Goal: Information Seeking & Learning: Learn about a topic

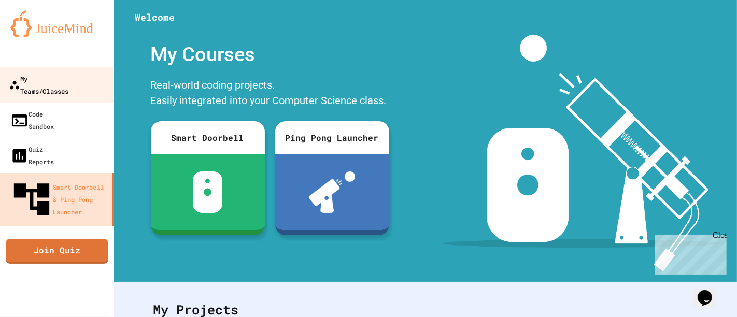
click at [68, 75] on div "My Teams/Classes" at bounding box center [39, 84] width 60 height 25
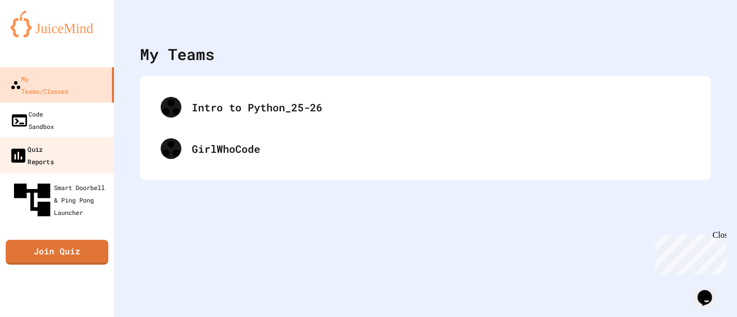
click at [90, 137] on link "Quiz Reports" at bounding box center [57, 155] width 118 height 36
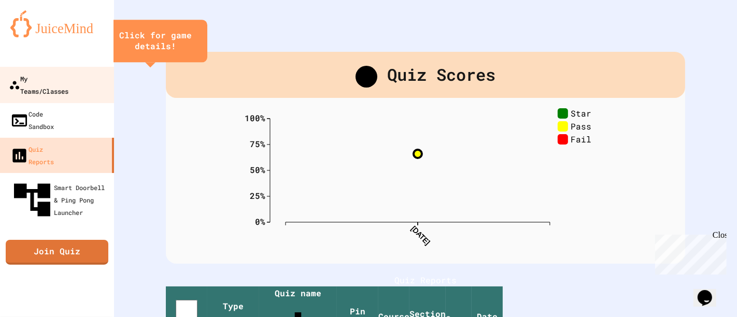
click at [68, 82] on div "My Teams/Classes" at bounding box center [39, 84] width 60 height 25
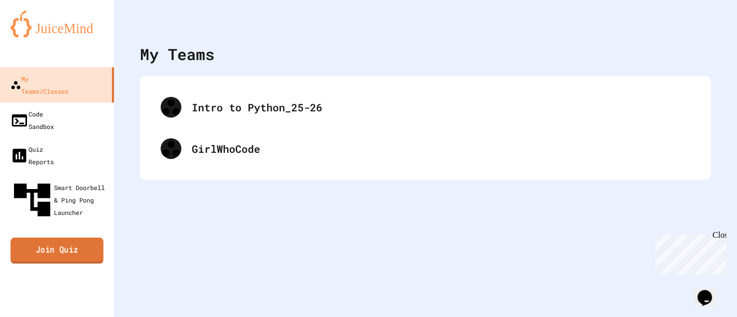
click at [69, 238] on link "Join Quiz" at bounding box center [56, 251] width 93 height 26
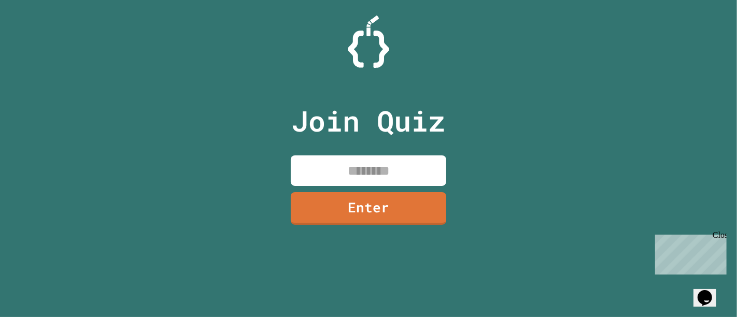
click at [385, 170] on input at bounding box center [369, 171] width 156 height 31
type input "********"
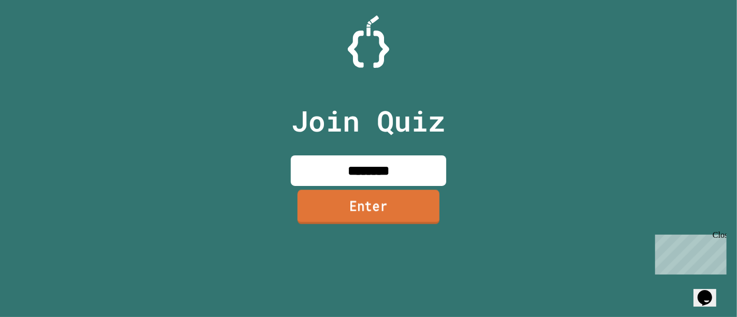
click at [391, 199] on link "Enter" at bounding box center [369, 207] width 142 height 34
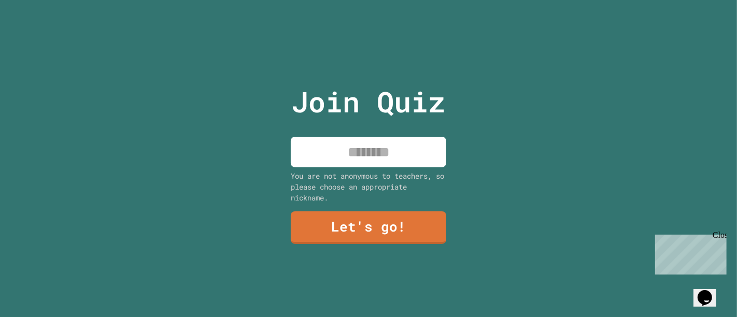
click at [395, 153] on input at bounding box center [369, 152] width 156 height 31
type input "********"
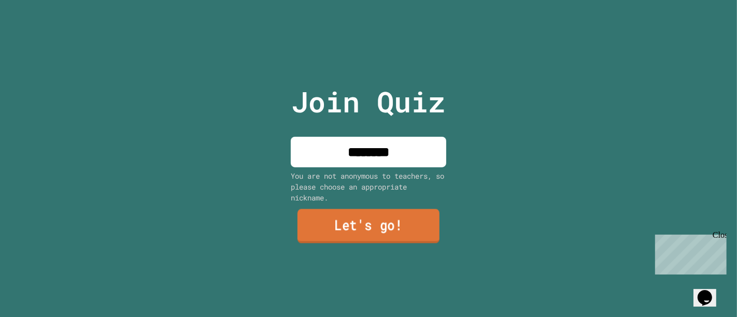
click at [397, 237] on link "Let's go!" at bounding box center [369, 226] width 142 height 34
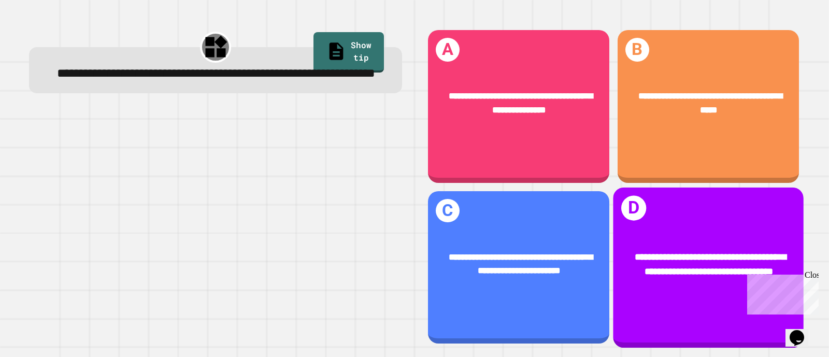
click at [682, 272] on div "**********" at bounding box center [708, 264] width 191 height 67
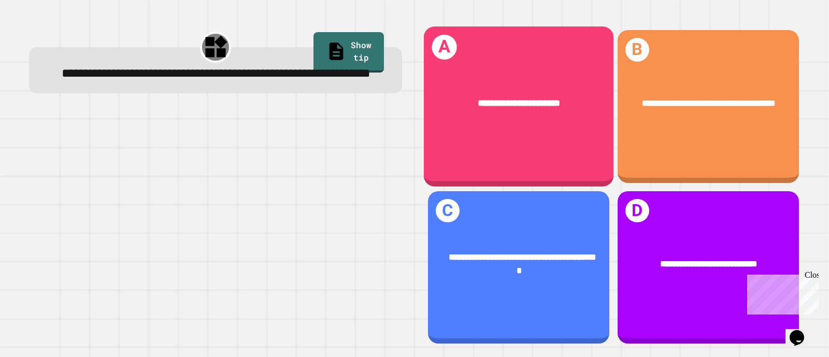
drag, startPoint x: 501, startPoint y: 88, endPoint x: 280, endPoint y: 180, distance: 239.3
click at [280, 180] on div at bounding box center [215, 227] width 373 height 235
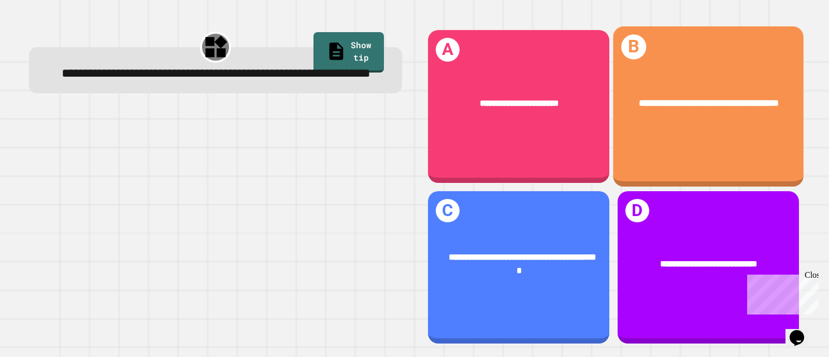
click at [717, 105] on div "**********" at bounding box center [708, 103] width 152 height 15
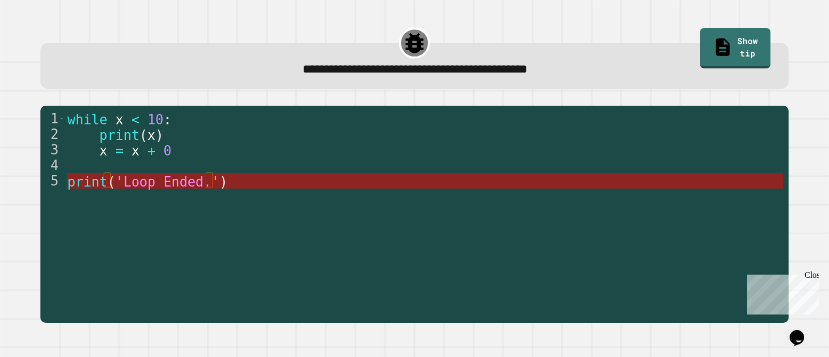
click at [193, 180] on span "'Loop Ended.'" at bounding box center [168, 182] width 104 height 16
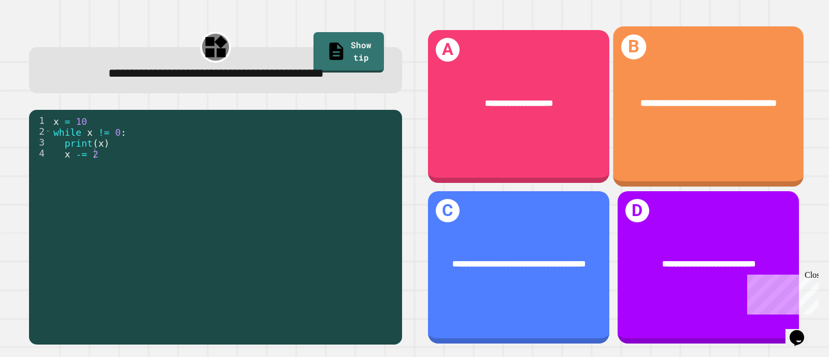
click at [719, 106] on div "**********" at bounding box center [708, 103] width 152 height 15
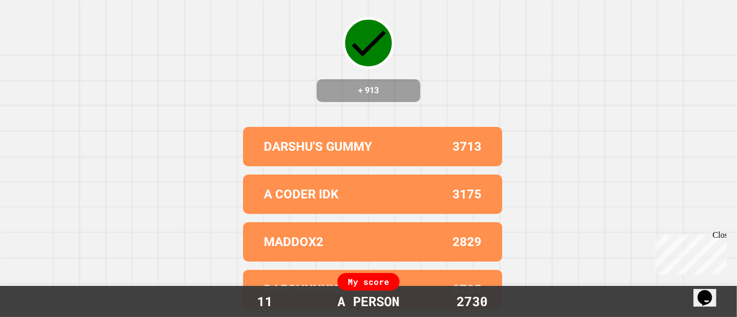
scroll to position [53, 0]
click at [515, 206] on div "Correct! + 913 DARSHU'S GUMMY 3713 A CODER IDK 3175 MADDOX2 2829 DARSHUUUUUUUUU…" at bounding box center [368, 105] width 737 height 317
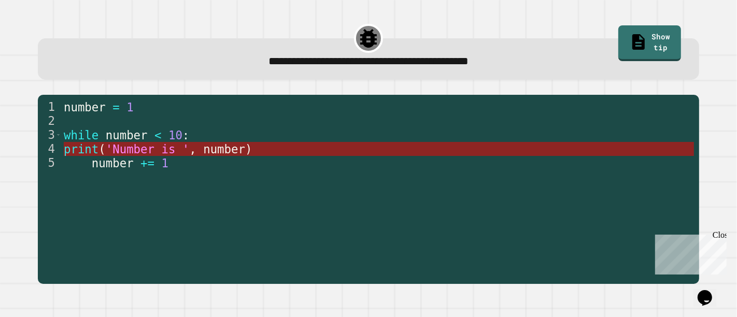
click at [221, 150] on span "number" at bounding box center [224, 149] width 42 height 13
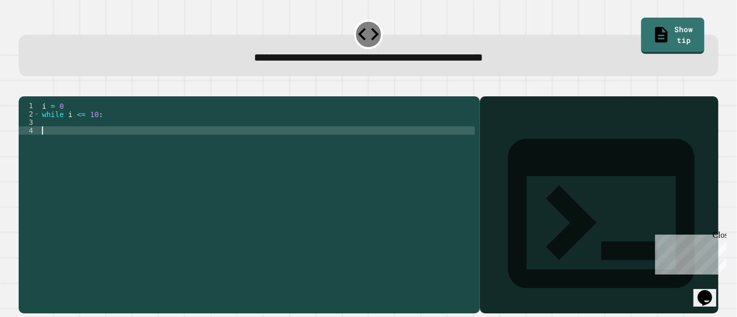
click at [72, 143] on div "i = 0 while i <= 10 :" at bounding box center [257, 193] width 435 height 182
type textarea "******"
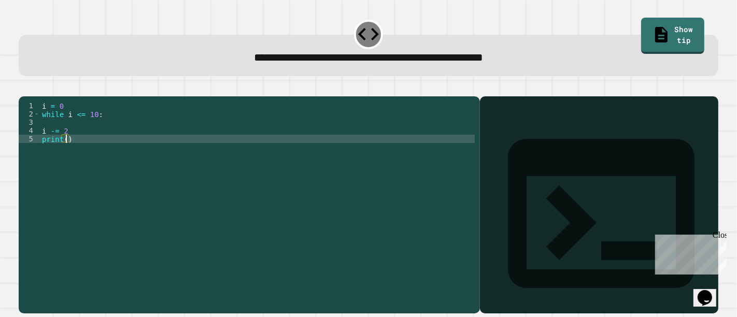
scroll to position [0, 1]
click at [41, 154] on div "i = 0 while i <= 10 : i -= 2 print ( i )" at bounding box center [257, 193] width 435 height 182
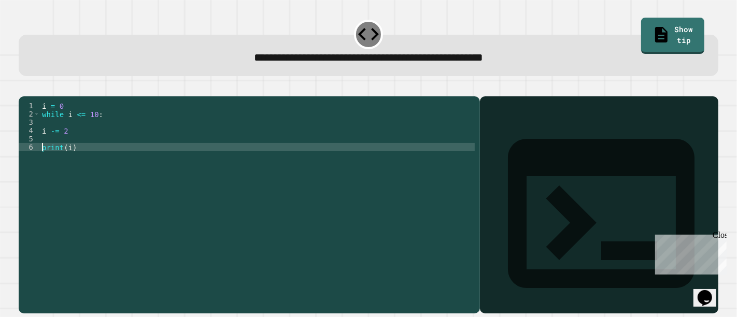
type textarea "********"
click at [24, 88] on icon "button" at bounding box center [24, 88] width 0 height 0
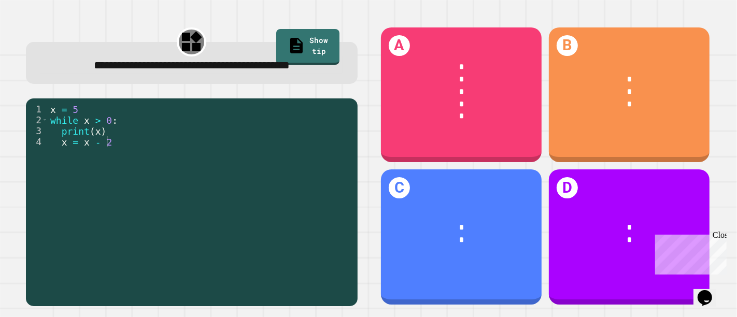
click at [114, 162] on div "x = 5 while x > 0 : print ( x ) x = x - 2" at bounding box center [200, 191] width 304 height 174
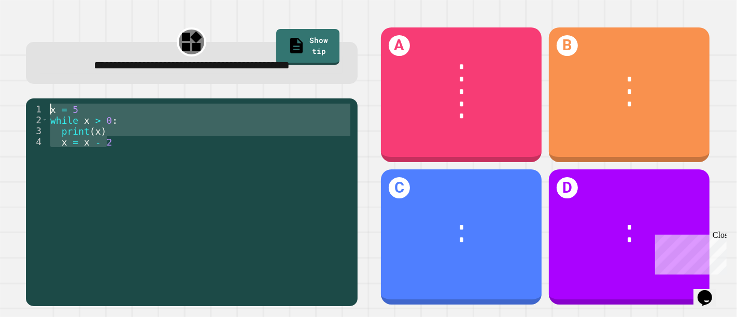
drag, startPoint x: 114, startPoint y: 162, endPoint x: 44, endPoint y: 132, distance: 75.5
click at [44, 132] on div "1 2 3 4 x = 5 while x > 0 : print ( x ) x = x - 2 XXXXXXXXXXXXXXXXXXXXXXXXXXXXX…" at bounding box center [189, 180] width 327 height 152
click at [131, 198] on div "x = 5 while x > 0 : print ( x ) x = x - 2" at bounding box center [200, 180] width 304 height 152
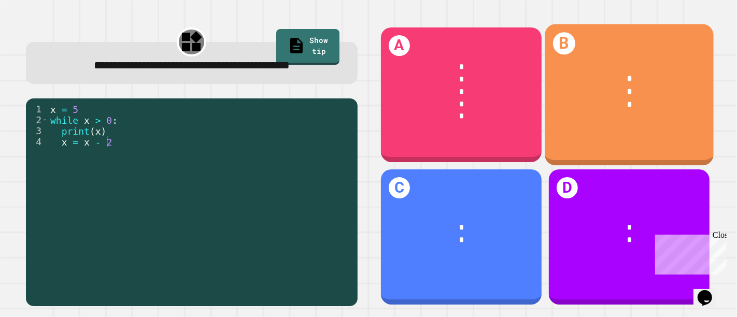
click at [614, 123] on div "* * *" at bounding box center [629, 92] width 168 height 72
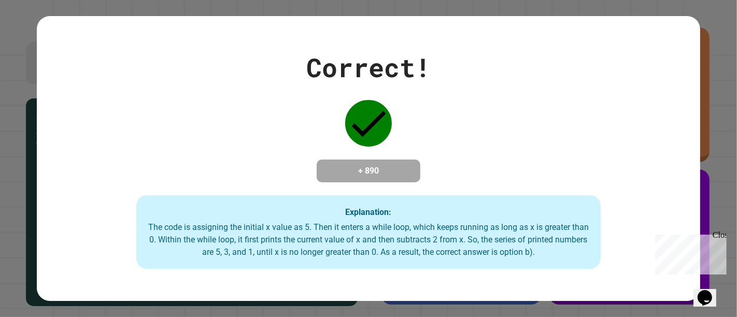
click at [697, 101] on div "Correct! + 890 Explanation: The code is assigning the initial x value as 5. The…" at bounding box center [368, 158] width 737 height 317
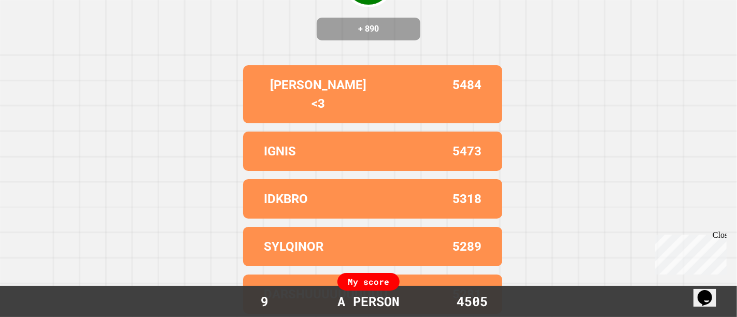
scroll to position [0, 0]
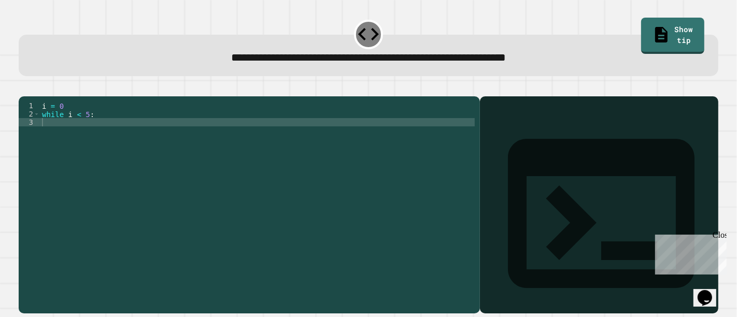
click at [24, 88] on icon "button" at bounding box center [24, 88] width 0 height 0
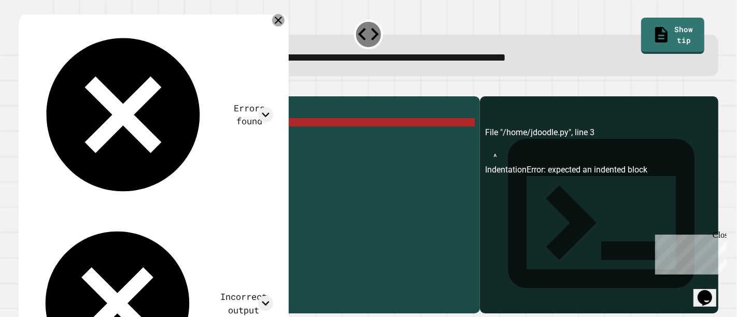
click at [285, 19] on icon at bounding box center [278, 20] width 12 height 12
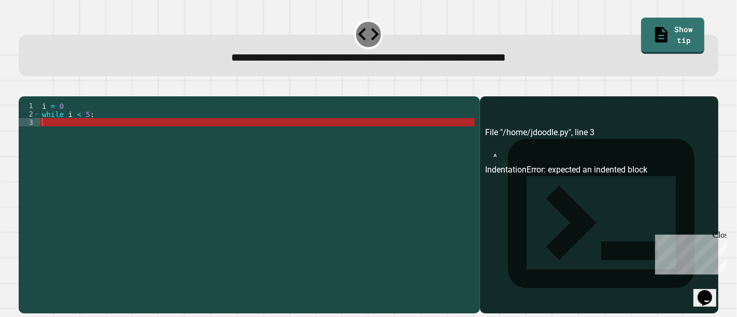
click at [110, 138] on div "i = 0 while i < 5 :" at bounding box center [257, 193] width 435 height 182
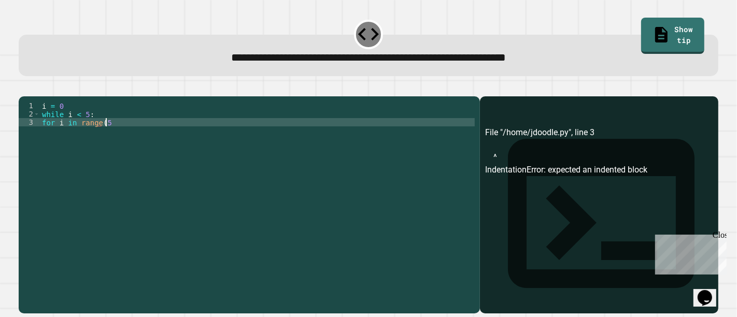
scroll to position [0, 4]
type textarea "**********"
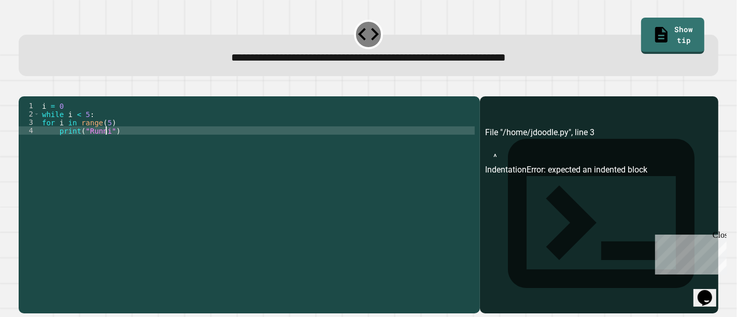
scroll to position [0, 5]
click at [24, 88] on button "button" at bounding box center [24, 88] width 0 height 0
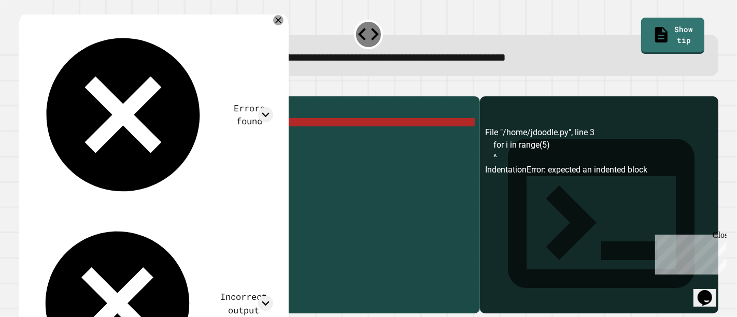
scroll to position [0, 4]
click at [41, 137] on div "i = 0 while i < 5 : for i in range ( 5 ) print ( "Running" )" at bounding box center [257, 193] width 435 height 182
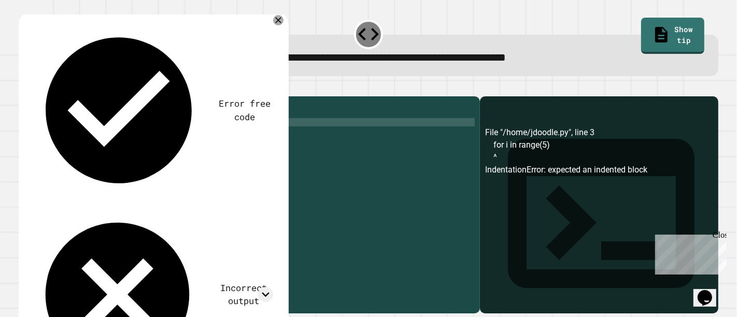
click at [60, 149] on div "i = 0 while i < 5 : for i in range ( 5 ) print ( "Running" )" at bounding box center [257, 193] width 435 height 182
click at [54, 146] on div "i = 0 while i < 5 : for i in range ( 5 ) print ( "Running" )" at bounding box center [257, 193] width 435 height 182
click at [62, 145] on div "i = 0 while i < 5 : for i in range ( 5 ) print ( "Running" )" at bounding box center [257, 193] width 435 height 182
click at [24, 88] on button "button" at bounding box center [24, 88] width 0 height 0
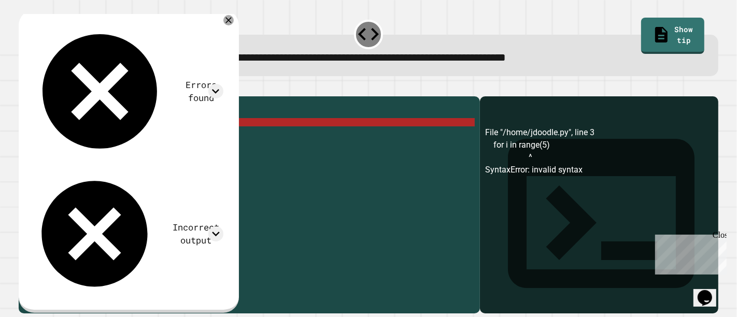
click at [115, 137] on div "i = 0 while i < 5 : for i in range ( 5 ) print ( "Running" )" at bounding box center [257, 193] width 435 height 182
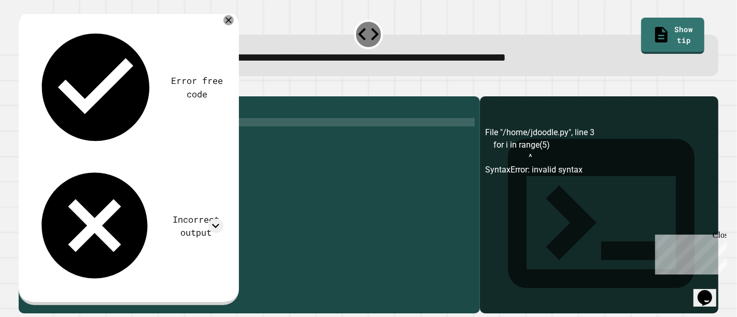
scroll to position [0, 6]
type textarea "**********"
click at [34, 95] on icon "button" at bounding box center [31, 93] width 6 height 7
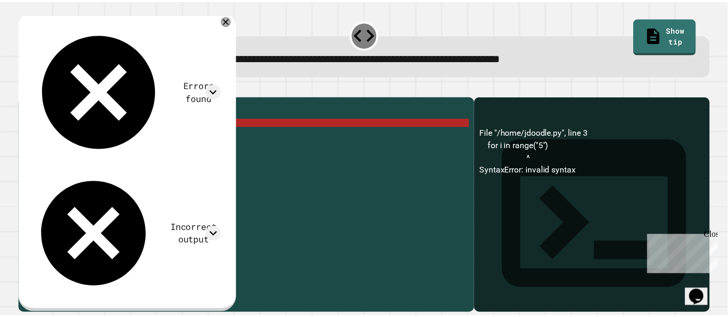
scroll to position [0, 3]
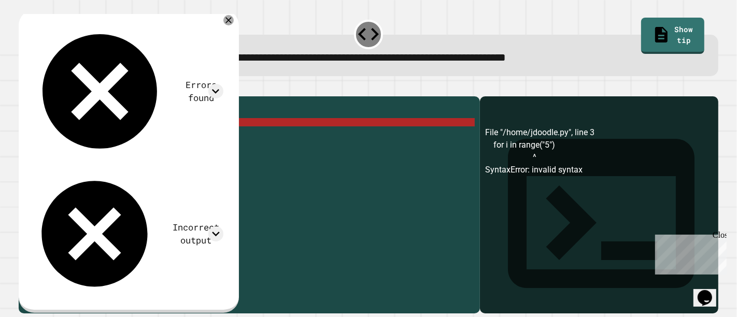
click at [132, 131] on div "i = 0 while i < 5 : for i in range ( "5" ) print ( "Running" )" at bounding box center [257, 193] width 435 height 182
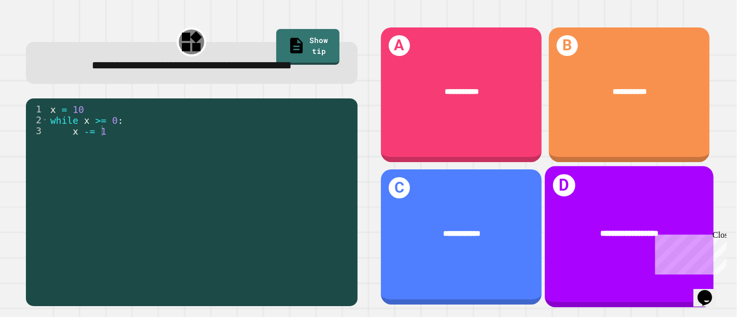
click at [575, 234] on div "**********" at bounding box center [629, 235] width 168 height 46
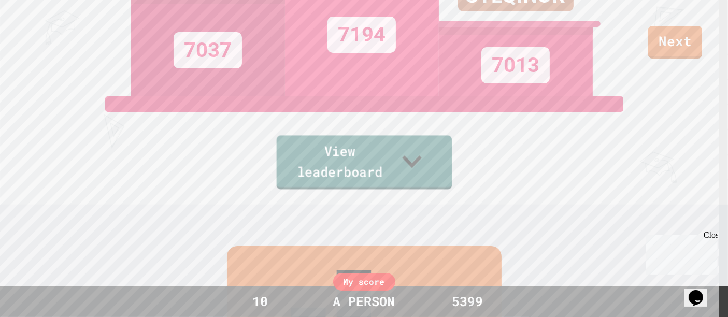
click at [428, 171] on icon at bounding box center [411, 161] width 39 height 41
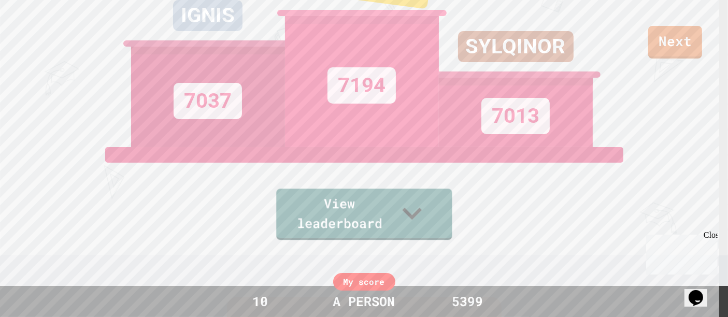
scroll to position [63, 0]
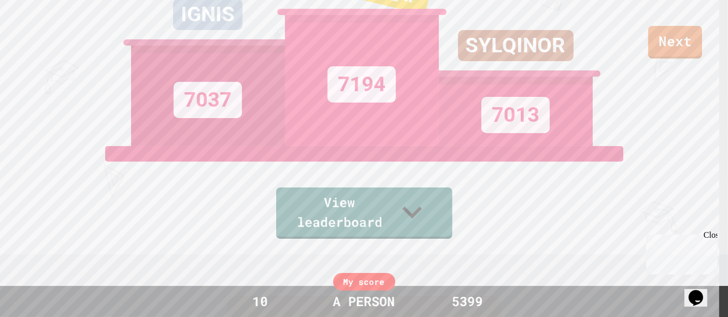
click at [365, 283] on div "My score" at bounding box center [364, 282] width 62 height 18
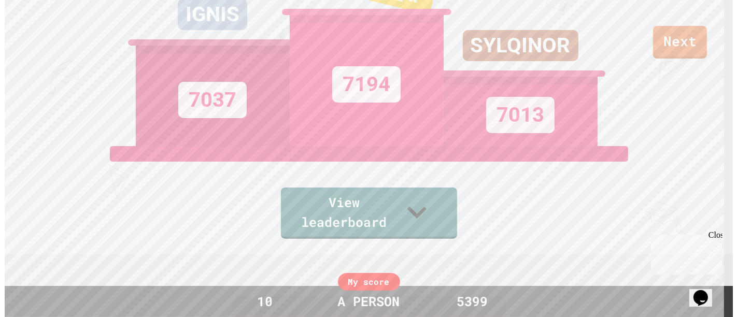
scroll to position [92, 0]
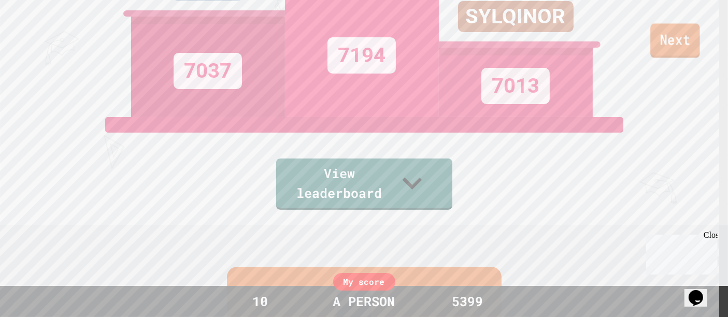
drag, startPoint x: 703, startPoint y: 37, endPoint x: 690, endPoint y: 47, distance: 16.4
click at [690, 47] on div "Next" at bounding box center [364, 29] width 728 height 59
click at [674, 33] on link "Next" at bounding box center [675, 41] width 53 height 34
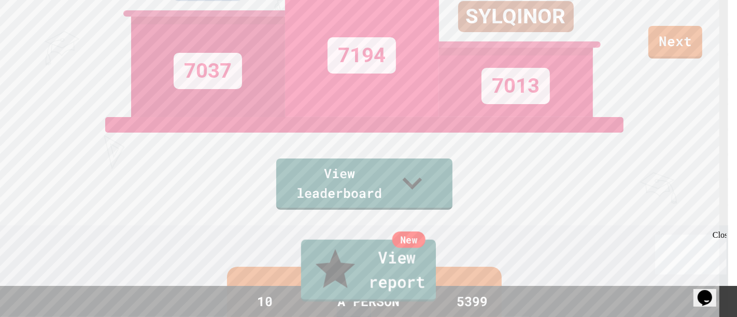
click at [389, 296] on link "New View report" at bounding box center [368, 271] width 135 height 62
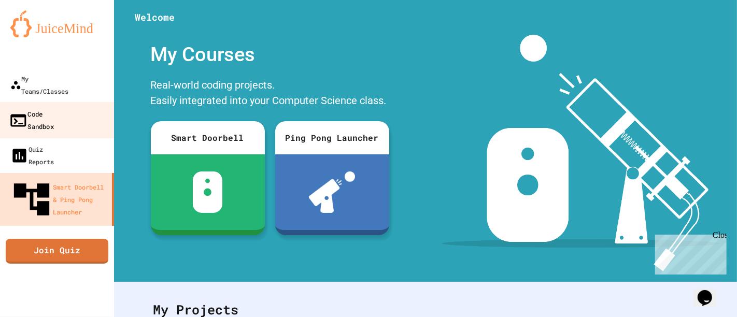
click at [75, 102] on link "Code Sandbox" at bounding box center [57, 120] width 118 height 36
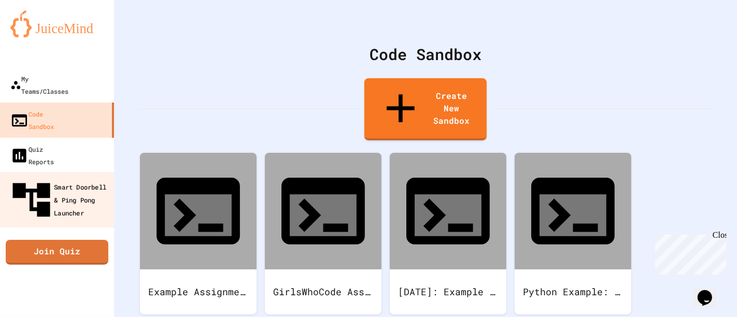
click at [76, 178] on div "Smart Doorbell & Ping Pong Launcher" at bounding box center [60, 200] width 103 height 45
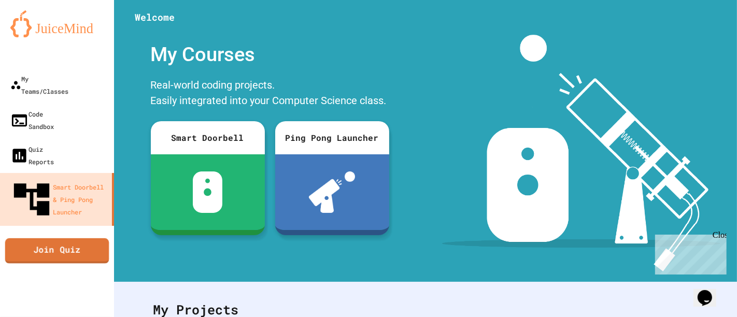
click at [86, 209] on div "My Teams/Classes Code Sandbox Quiz Reports Smart Doorbell & Ping Pong Launcher …" at bounding box center [57, 158] width 114 height 317
click at [71, 237] on link "Join Quiz" at bounding box center [56, 250] width 97 height 26
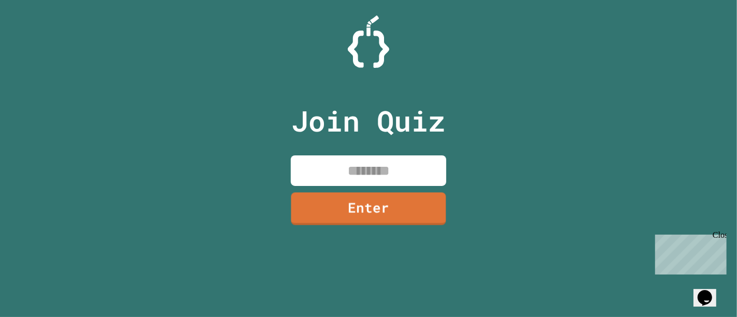
click at [392, 172] on input at bounding box center [369, 171] width 156 height 31
type input "********"
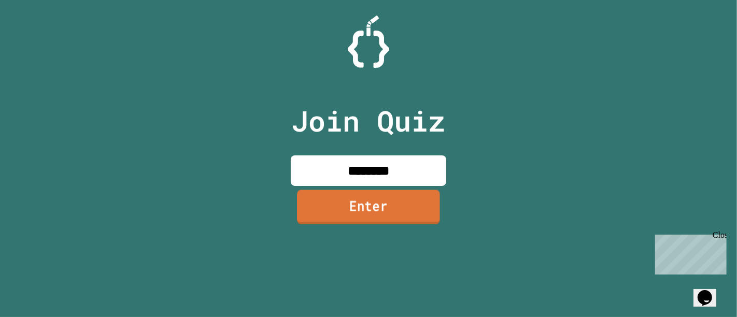
click at [394, 208] on link "Enter" at bounding box center [368, 207] width 143 height 34
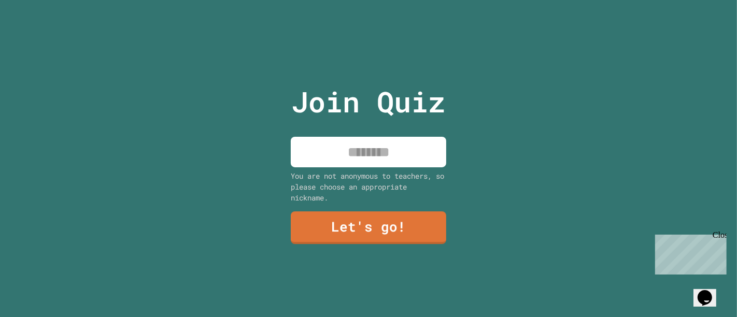
click at [401, 149] on input at bounding box center [369, 152] width 156 height 31
type input "*"
type input "***"
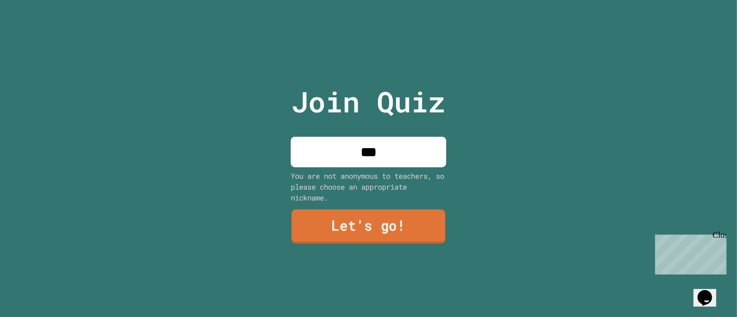
click at [388, 217] on link "Let's go!" at bounding box center [369, 226] width 154 height 34
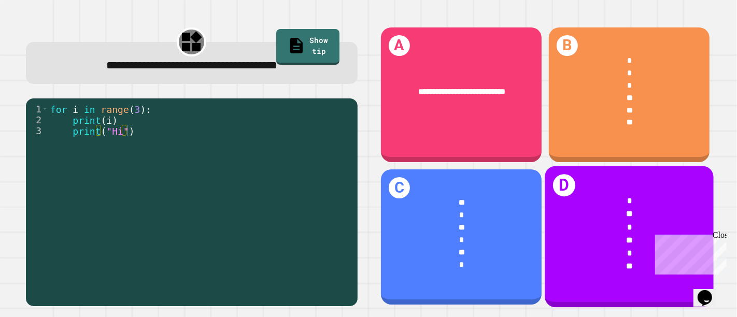
click at [578, 221] on div "*" at bounding box center [629, 227] width 135 height 13
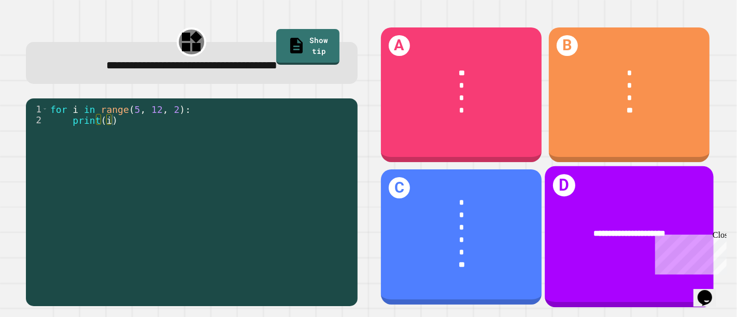
click at [601, 228] on div "**********" at bounding box center [629, 234] width 135 height 13
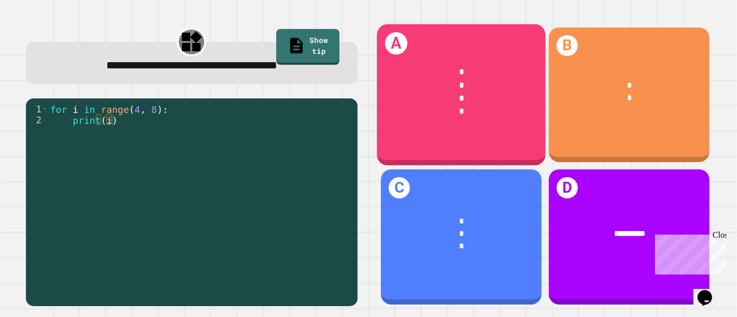
click at [480, 87] on div "*" at bounding box center [462, 85] width 135 height 13
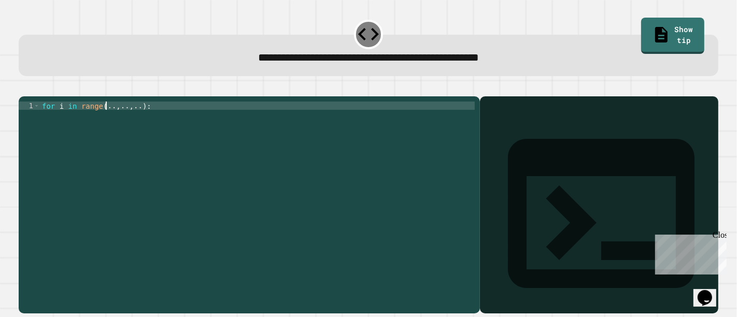
click at [106, 119] on div "for i in range ( .. , .. , .. ) :" at bounding box center [257, 193] width 435 height 182
click at [133, 122] on div "for i in range ( , .. , .. ) :" at bounding box center [257, 193] width 435 height 182
click at [98, 120] on div "for i in range ( , .. , 3 ) :" at bounding box center [257, 193] width 435 height 182
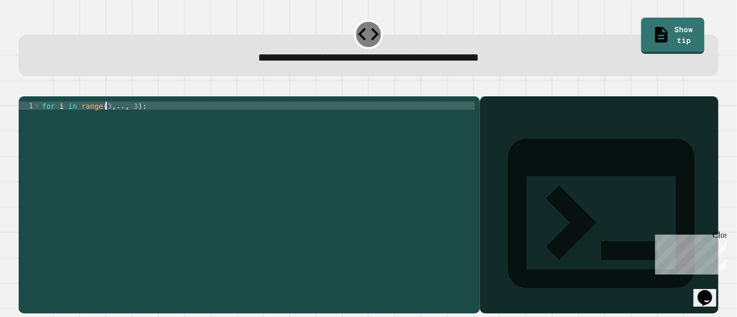
click at [120, 122] on div "for i in range ( 3 , .. , 3 ) :" at bounding box center [257, 193] width 435 height 182
type textarea "**********"
click at [24, 88] on icon "button" at bounding box center [24, 88] width 0 height 0
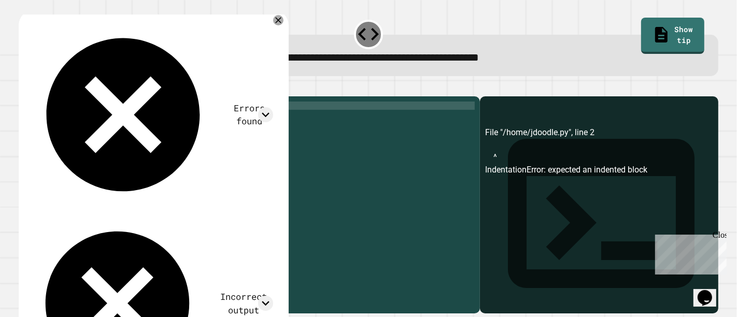
click at [52, 129] on div "for i in range ( 3 , 16 , 3 ) :" at bounding box center [257, 193] width 435 height 182
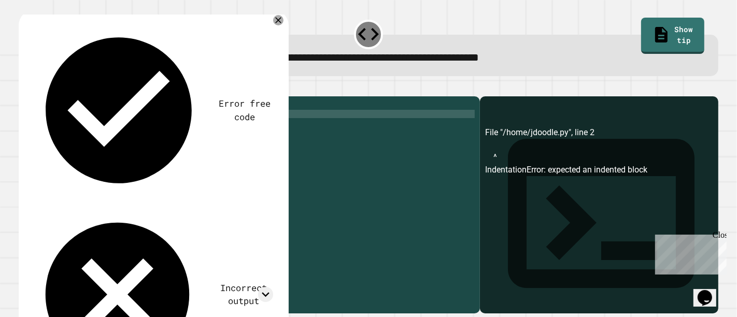
scroll to position [0, 2]
type textarea "*******"
click at [24, 88] on icon "button" at bounding box center [24, 88] width 0 height 0
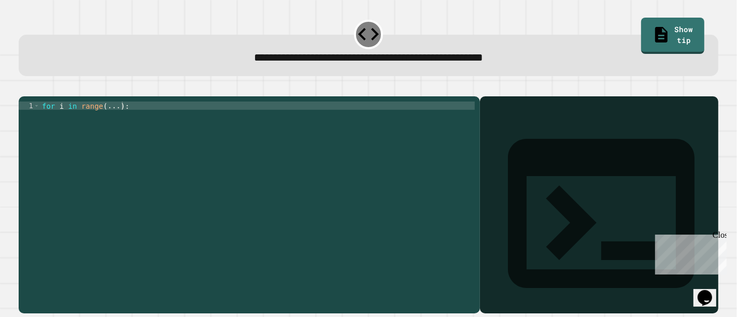
click at [114, 119] on div "for i in range ( ... ) :" at bounding box center [257, 193] width 435 height 182
type textarea "**********"
click at [118, 120] on div "for i in range ( 5 ) :" at bounding box center [257, 193] width 435 height 182
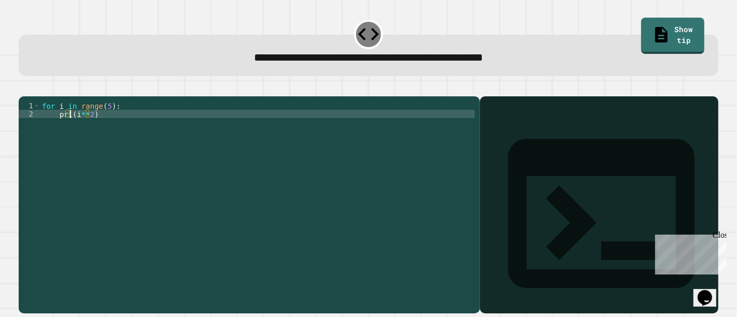
scroll to position [0, 2]
click at [24, 88] on icon "button" at bounding box center [24, 88] width 0 height 0
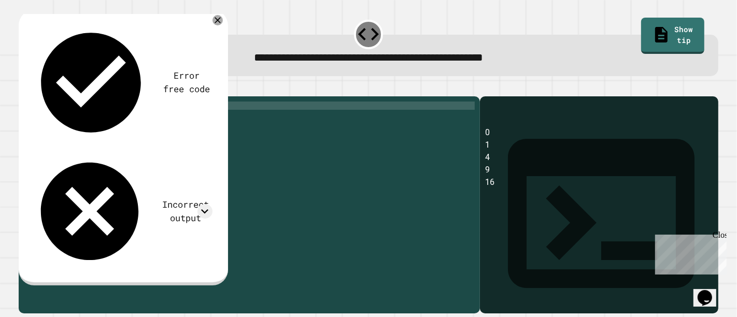
click at [104, 120] on div "for i in range ( 5 ) : print ( i ** 2 )" at bounding box center [257, 193] width 435 height 182
click at [34, 96] on icon "button" at bounding box center [31, 93] width 6 height 7
click at [99, 119] on div "for i in range ( 6 ) : print ( i ** 2 )" at bounding box center [257, 193] width 435 height 182
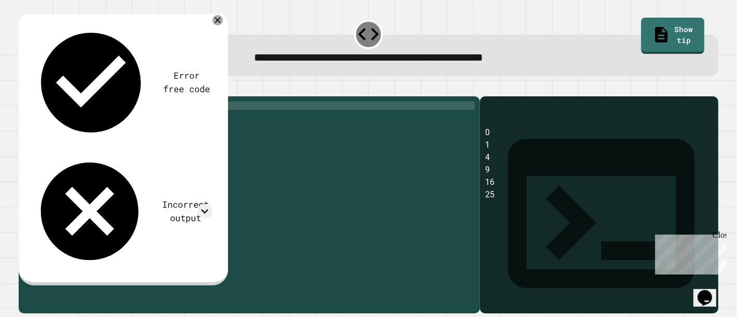
type textarea "**********"
click at [24, 88] on icon "button" at bounding box center [24, 88] width 0 height 0
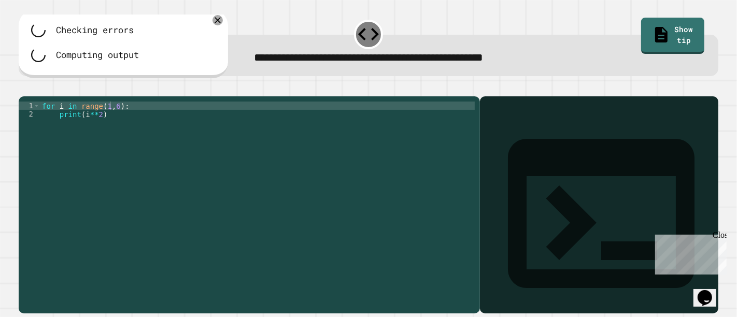
click at [35, 92] on div at bounding box center [369, 90] width 700 height 12
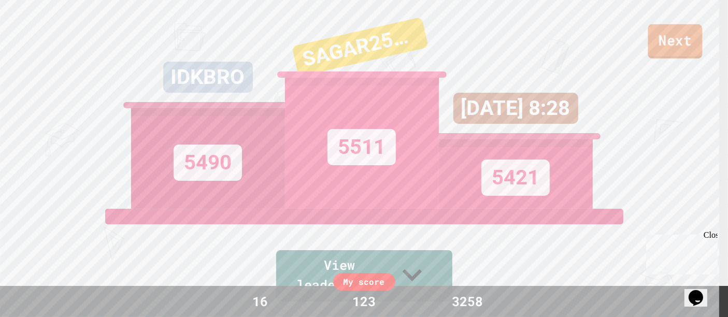
click at [688, 37] on link "Next" at bounding box center [676, 41] width 54 height 34
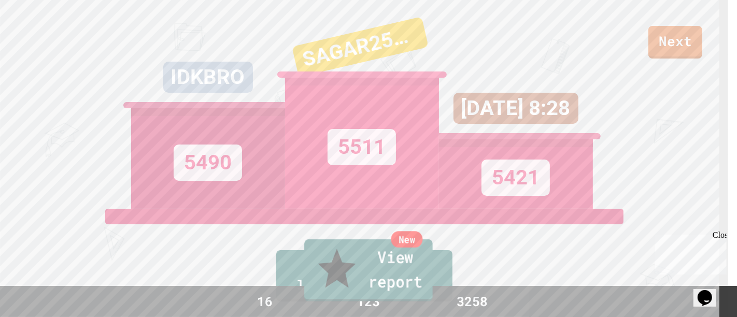
click at [333, 294] on link "New View report" at bounding box center [368, 271] width 129 height 62
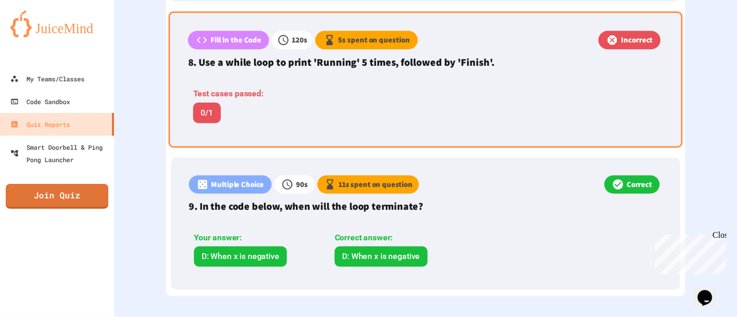
scroll to position [1374, 0]
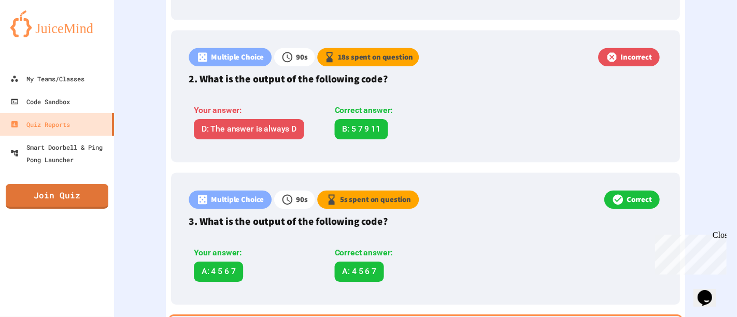
scroll to position [445, 0]
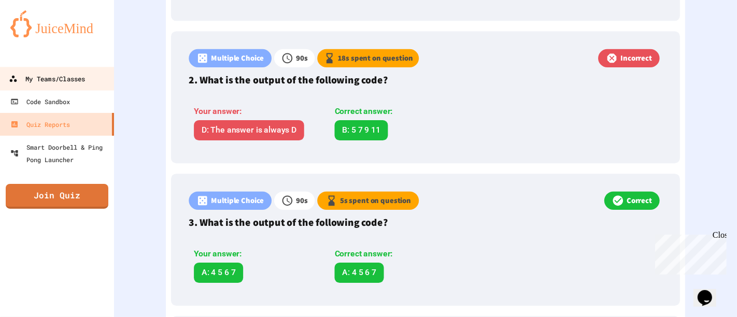
click at [41, 82] on div "My Teams/Classes" at bounding box center [47, 79] width 76 height 13
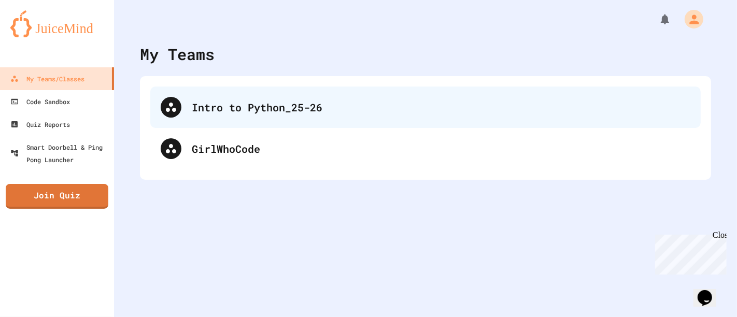
click at [218, 94] on div "Intro to Python_25-26" at bounding box center [425, 107] width 551 height 41
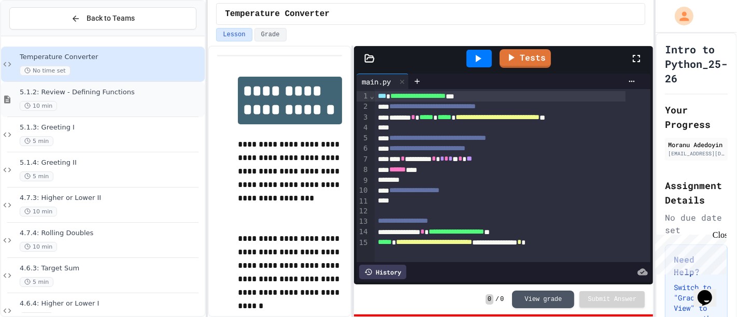
click at [118, 94] on span "5.1.2: Review - Defining Functions" at bounding box center [111, 92] width 183 height 9
